Goal: Navigation & Orientation: Find specific page/section

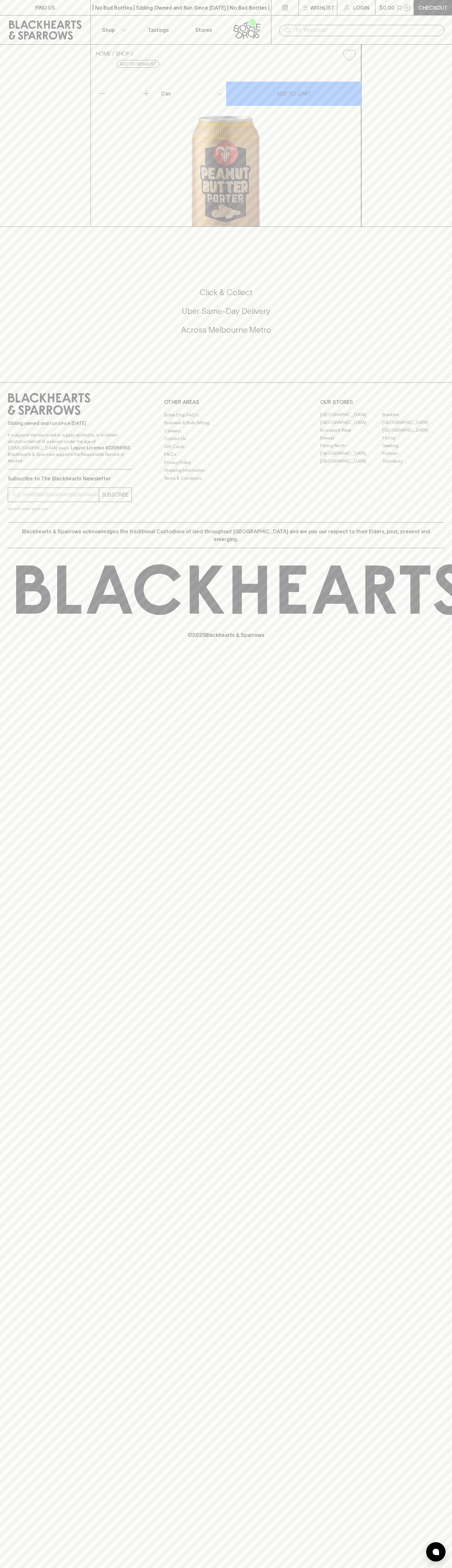
click at [169, 16] on link "Tastings" at bounding box center [158, 29] width 45 height 29
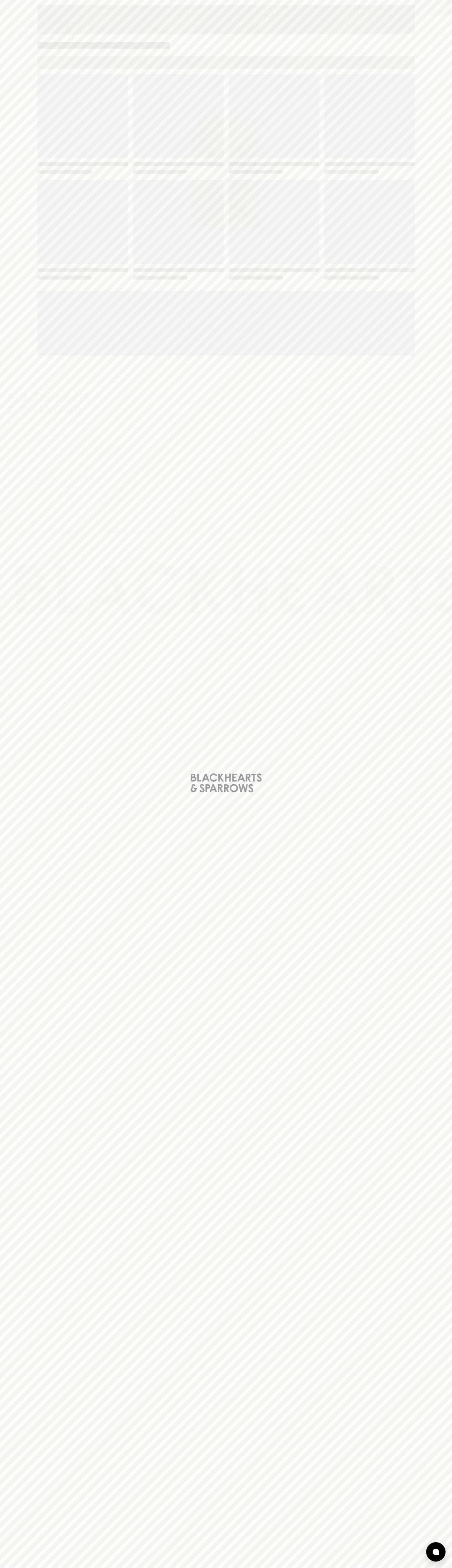
click at [443, 1567] on html "FIND US | No Bad Bottles | Sibling Owned and Run Since [DATE] | No Bad Bottles …" at bounding box center [226, 784] width 452 height 1568
click at [418, 1567] on html "FIND US | No Bad Bottles | Sibling Owned and Run Since [DATE] | No Bad Bottles …" at bounding box center [226, 784] width 452 height 1568
click at [13, 200] on div "Loading" at bounding box center [226, 784] width 452 height 1568
